Goal: Transaction & Acquisition: Purchase product/service

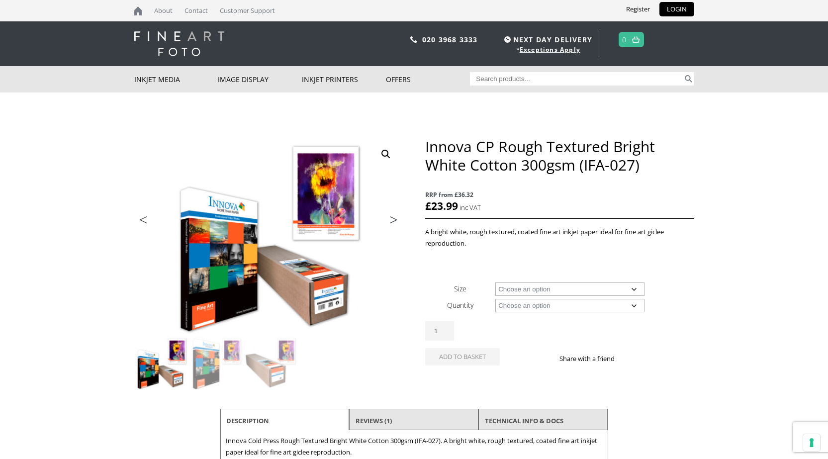
click at [604, 290] on select "Choose an option A4 Sheet A3 Sheet A3+ Sheet A2 Sheet 17" Wide Roll 24" Wide Ro…" at bounding box center [569, 288] width 149 height 13
click at [495, 282] on select "Choose an option A4 Sheet A3 Sheet A3+ Sheet A2 Sheet 17" Wide Roll 24" Wide Ro…" at bounding box center [569, 288] width 149 height 13
click at [558, 310] on select "Choose an option 15m 25 Sheets" at bounding box center [569, 305] width 149 height 13
click at [560, 305] on select "Choose an option 15m 25 Sheets" at bounding box center [569, 305] width 149 height 13
select select "a4-sheet"
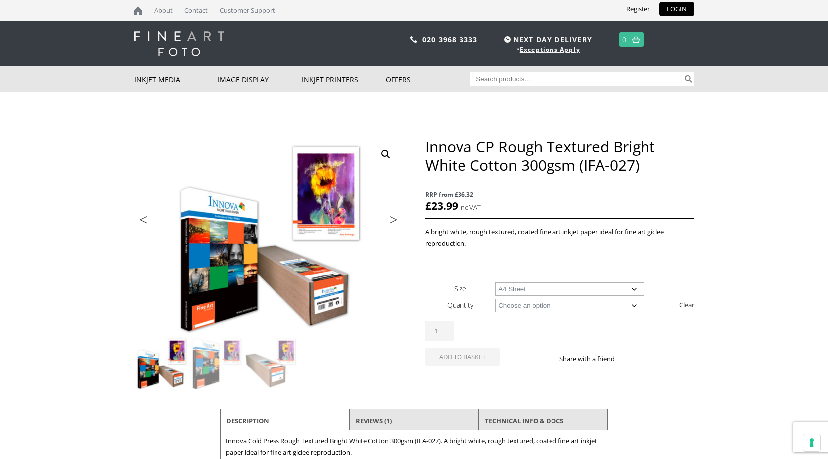
click at [632, 305] on select "Choose an option 25 Sheets" at bounding box center [569, 305] width 149 height 13
select select "25-sheets"
click at [495, 299] on select "Choose an option 25 Sheets" at bounding box center [569, 305] width 149 height 13
select select "a4-sheet"
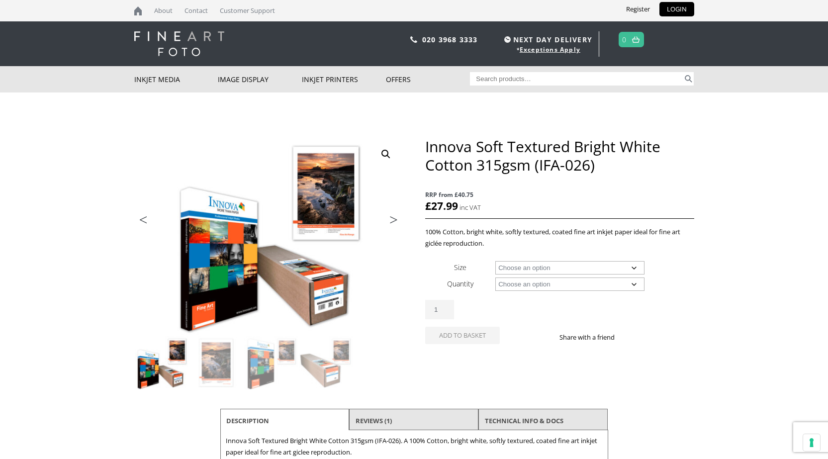
click at [540, 265] on select "Choose an option A4 Sheet A3 Sheet A3+ Sheet A2 Sheet 17" Wide Roll 24" Wide Ro…" at bounding box center [569, 267] width 149 height 13
click at [495, 261] on select "Choose an option A4 Sheet A3 Sheet A3+ Sheet A2 Sheet 17" Wide Roll 24" Wide Ro…" at bounding box center [569, 267] width 149 height 13
select select "a4-sheet"
click at [538, 280] on select "Choose an option 25 Sheets" at bounding box center [569, 283] width 149 height 13
select select "25-sheets"
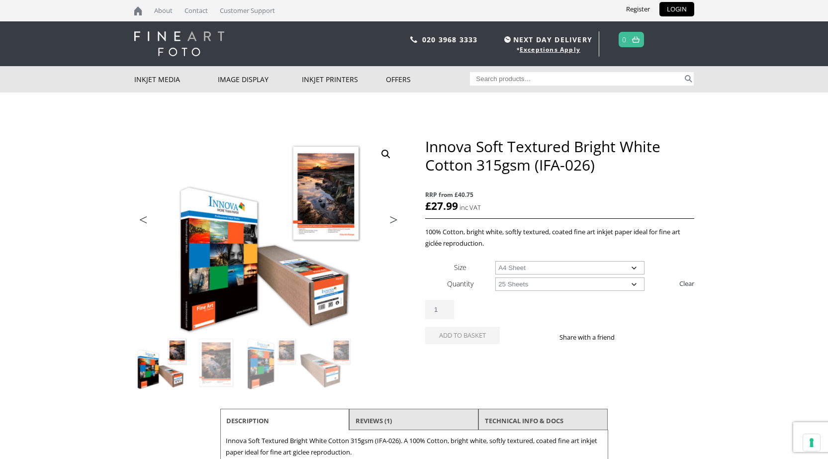
click at [495, 277] on select "Choose an option 25 Sheets" at bounding box center [569, 283] width 149 height 13
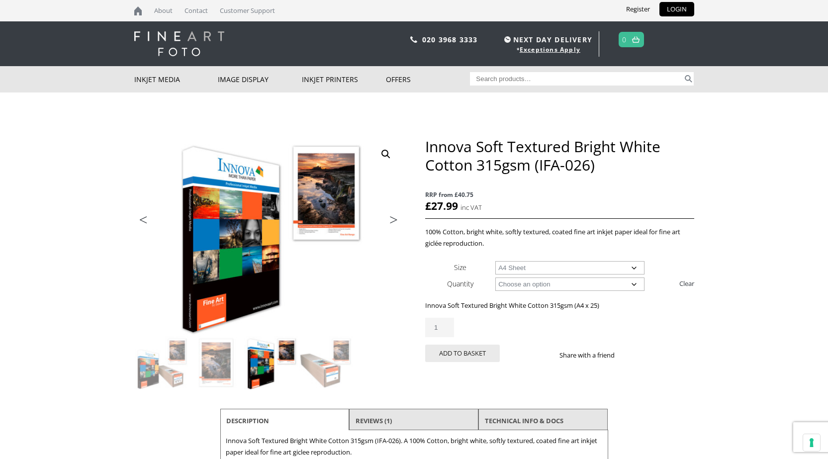
click at [536, 266] on select "Choose an option A4 Sheet A3 Sheet A3+ Sheet A2 Sheet" at bounding box center [569, 267] width 149 height 13
click at [495, 261] on select "Choose an option A4 Sheet A3 Sheet A3+ Sheet A2 Sheet" at bounding box center [569, 267] width 149 height 13
select select "a3-sheet"
